Goal: Transaction & Acquisition: Purchase product/service

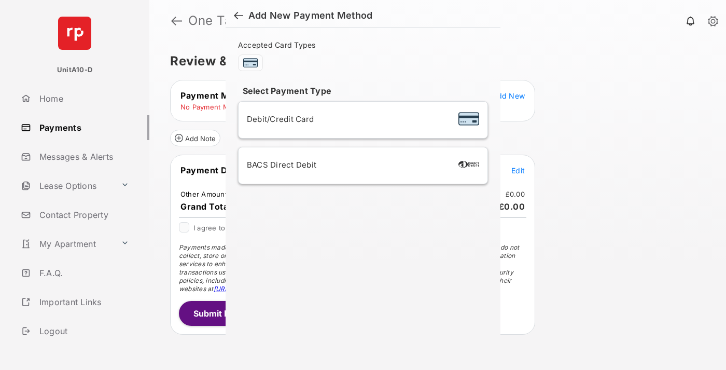
click at [361, 166] on div "BACS Direct Debit" at bounding box center [363, 166] width 232 height 20
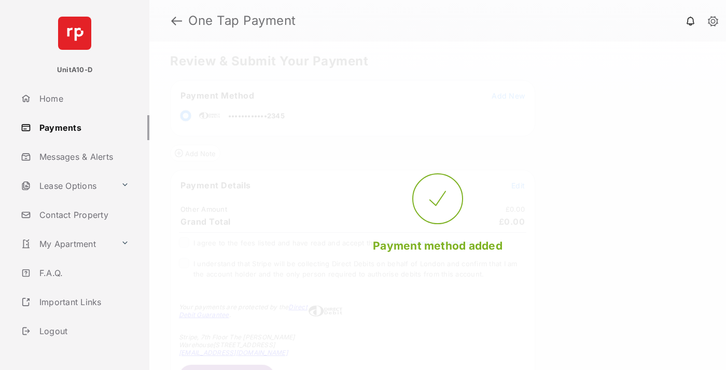
click at [518, 185] on span "Edit" at bounding box center [518, 185] width 13 height 9
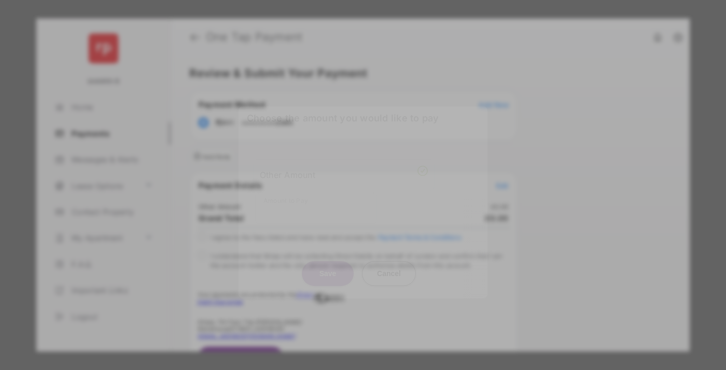
click at [344, 171] on div "Other Amount" at bounding box center [344, 175] width 168 height 18
type input "**"
click at [328, 262] on button "Save" at bounding box center [328, 273] width 52 height 25
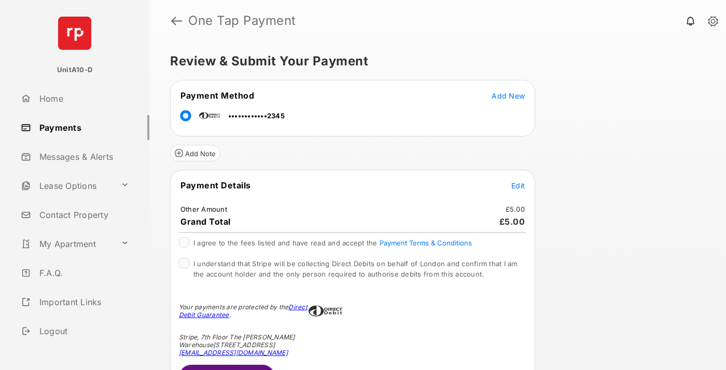
click at [226, 367] on button "Submit Payment" at bounding box center [227, 377] width 96 height 25
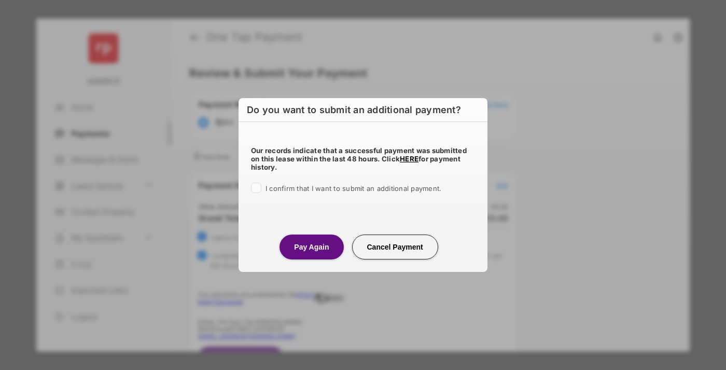
click at [311, 246] on button "Pay Again" at bounding box center [312, 247] width 64 height 25
